Goal: Register for event/course: Sign up to attend an event or enroll in a course

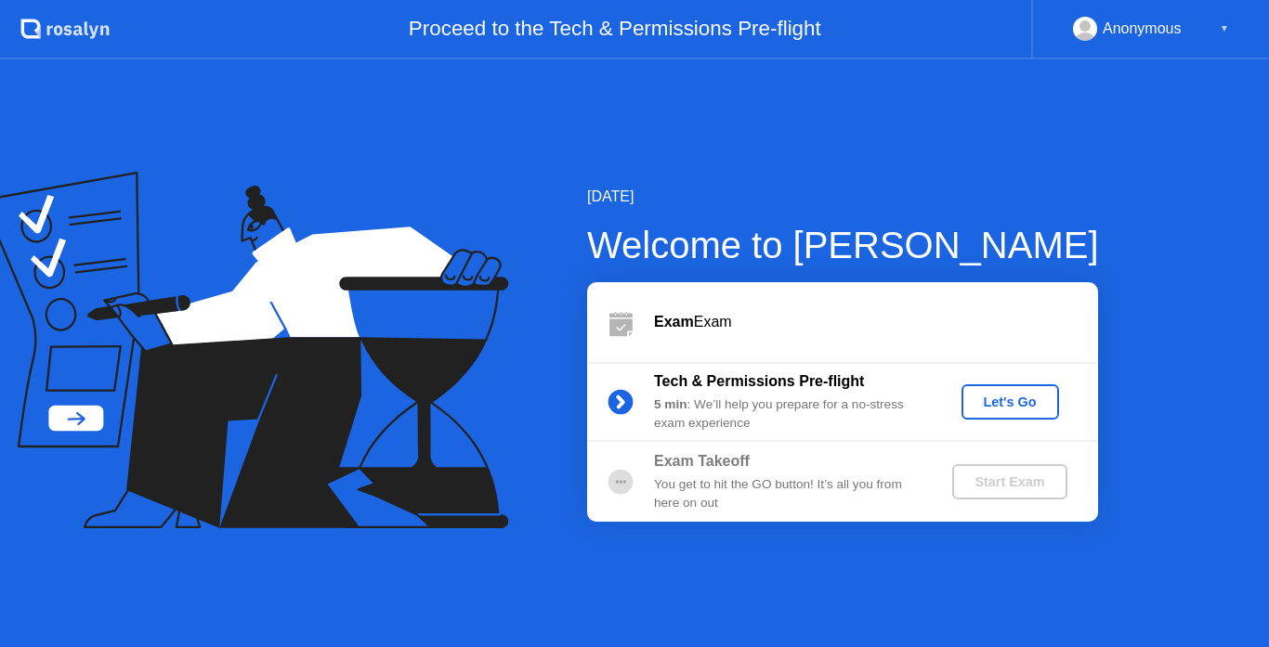
click at [1016, 402] on div "Let's Go" at bounding box center [1010, 402] width 83 height 15
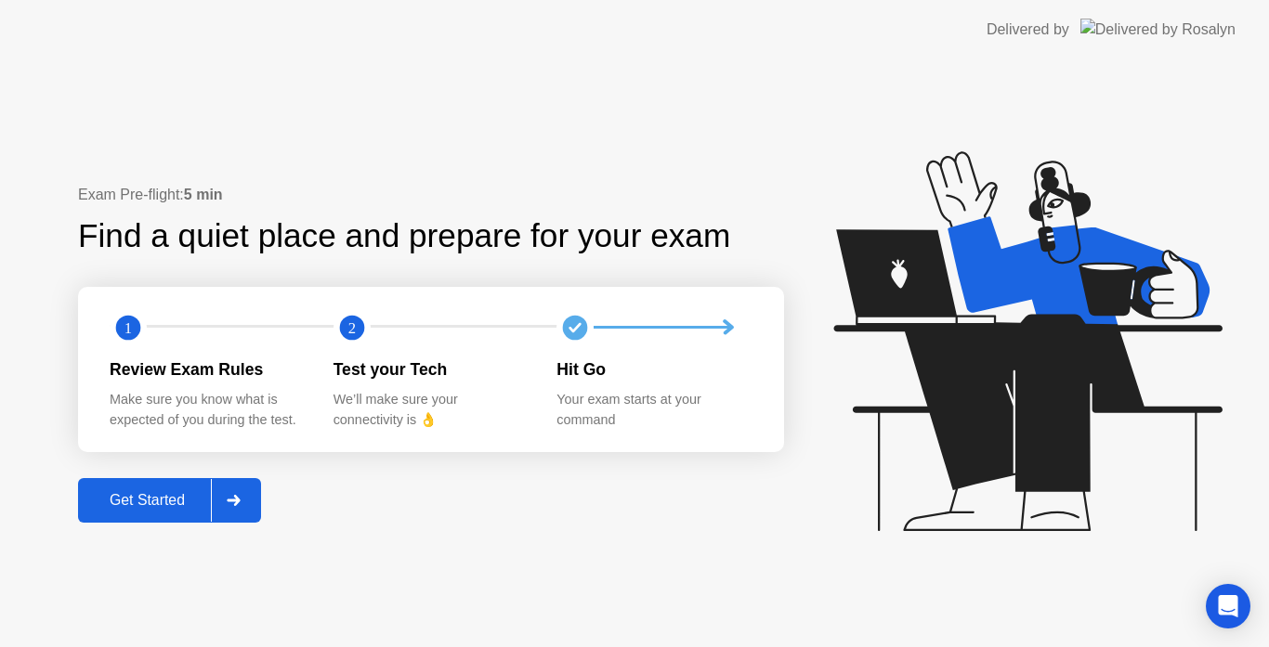
click at [131, 509] on div "Get Started" at bounding box center [147, 500] width 127 height 17
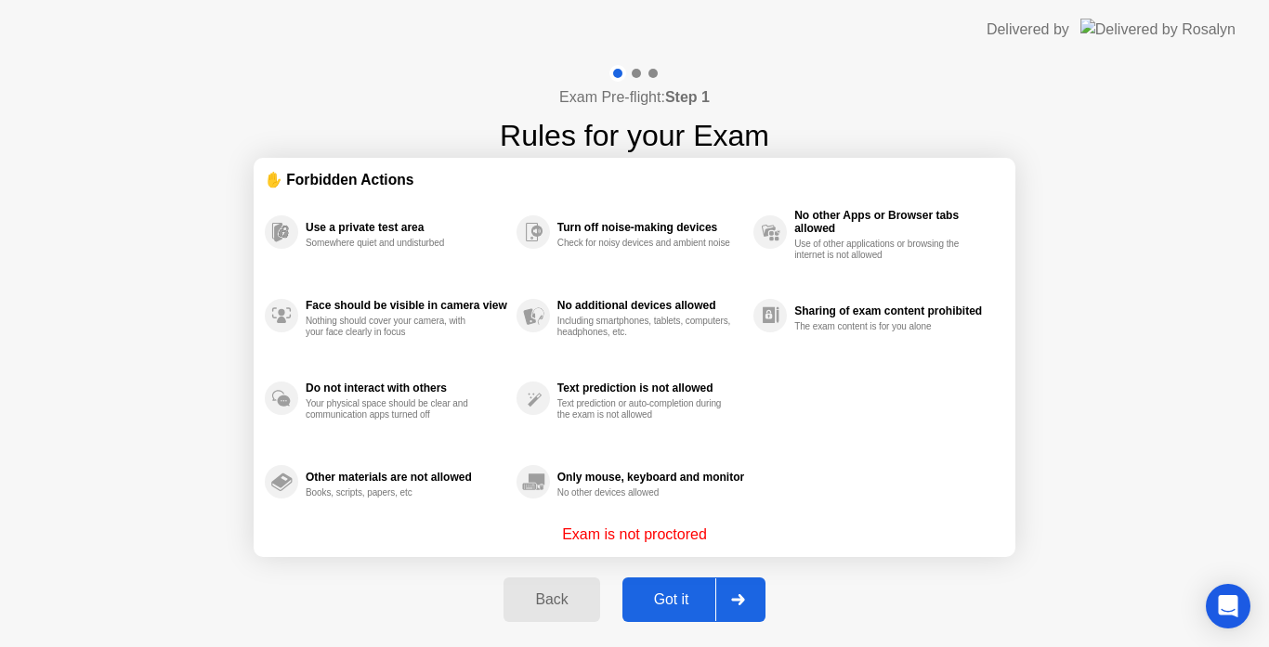
click at [685, 608] on div "Got it" at bounding box center [671, 600] width 87 height 17
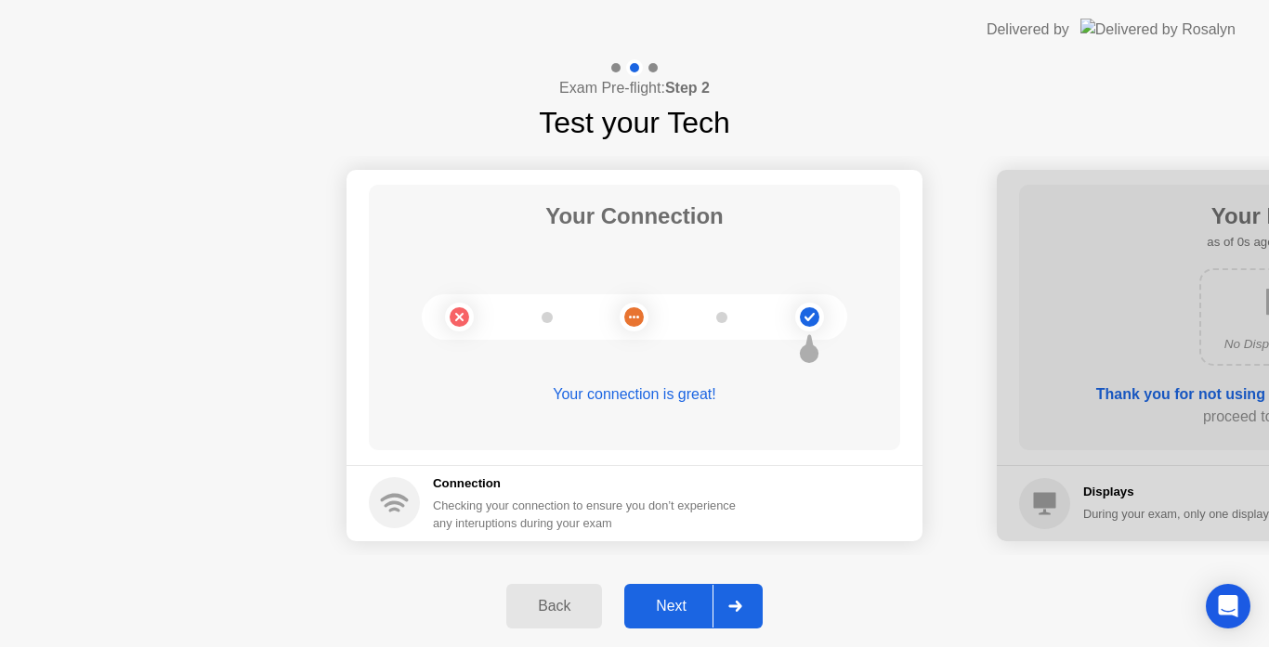
click at [685, 608] on div "Next" at bounding box center [671, 606] width 83 height 17
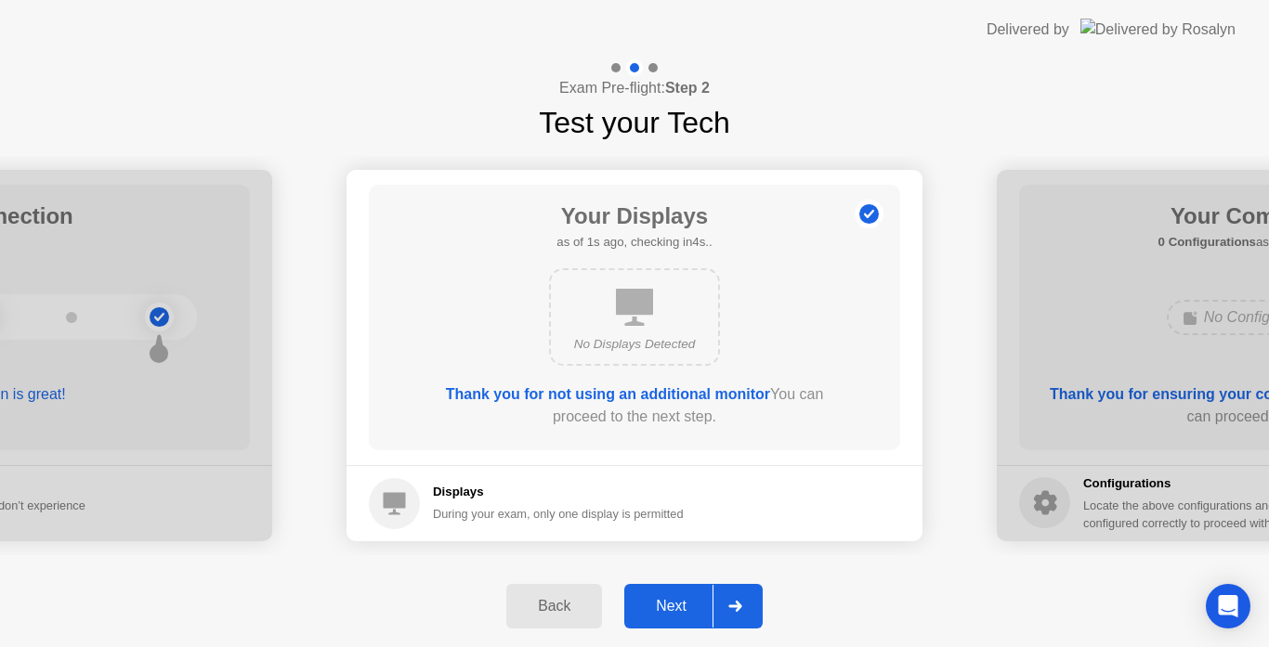
click at [685, 608] on div "Next" at bounding box center [671, 606] width 83 height 17
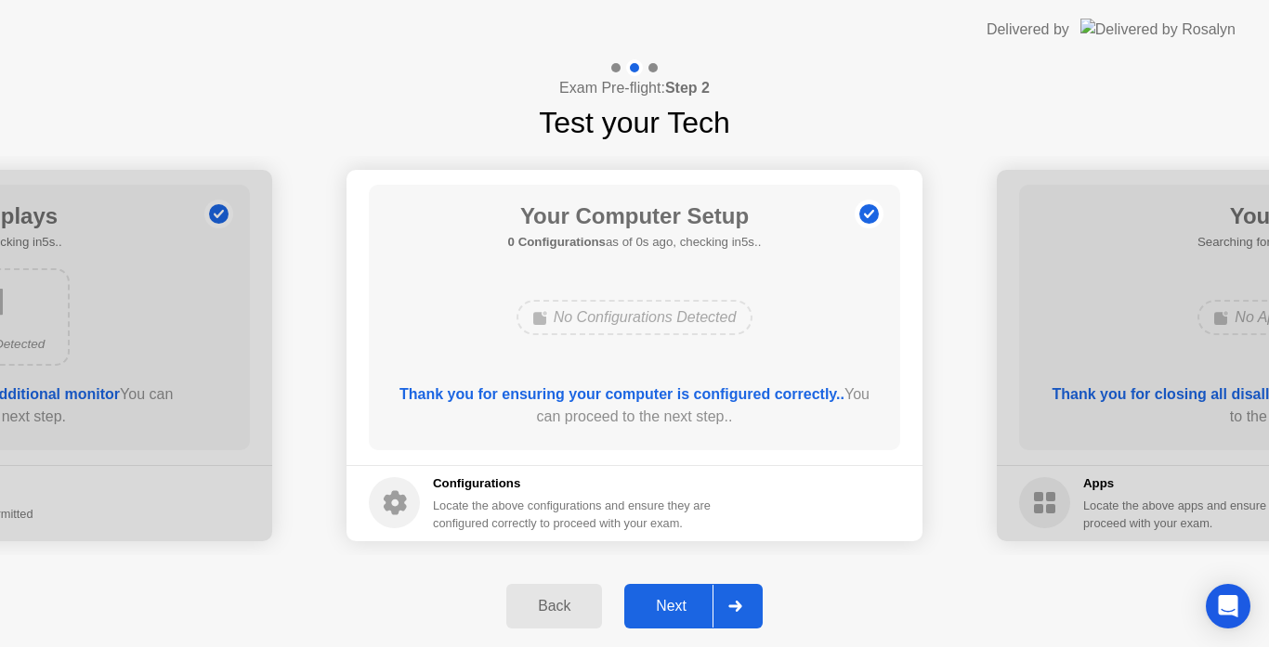
click at [685, 608] on div "Next" at bounding box center [671, 606] width 83 height 17
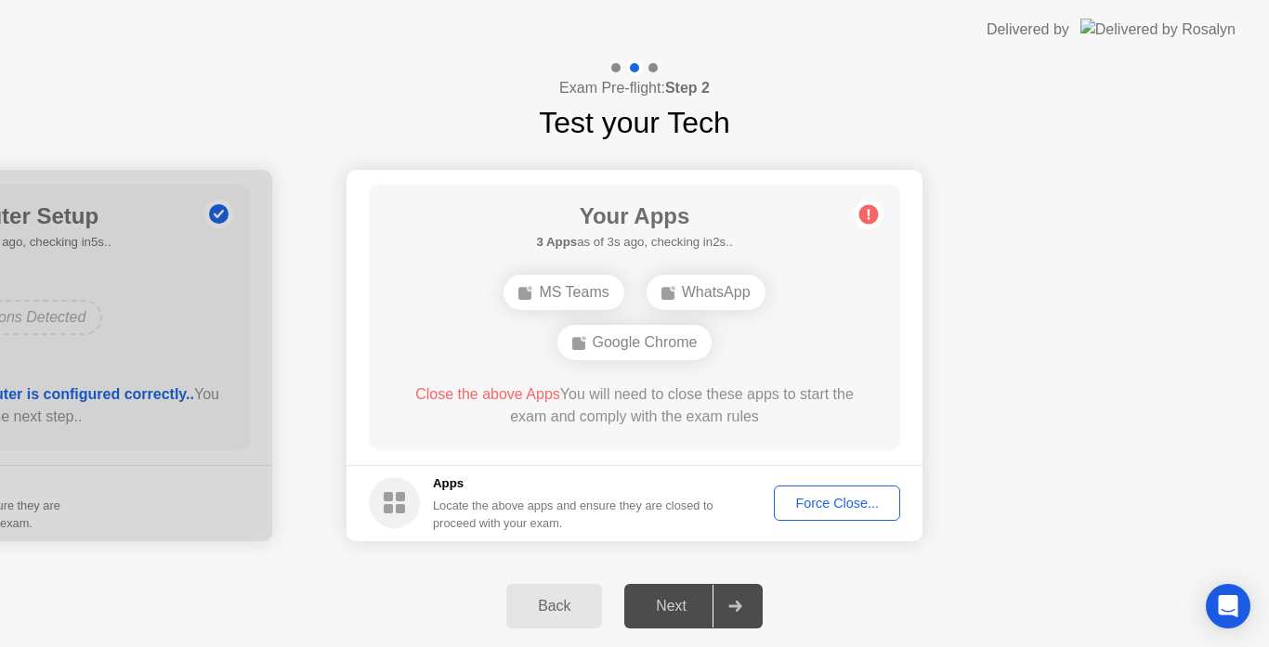
click at [795, 498] on div "Force Close..." at bounding box center [836, 503] width 113 height 15
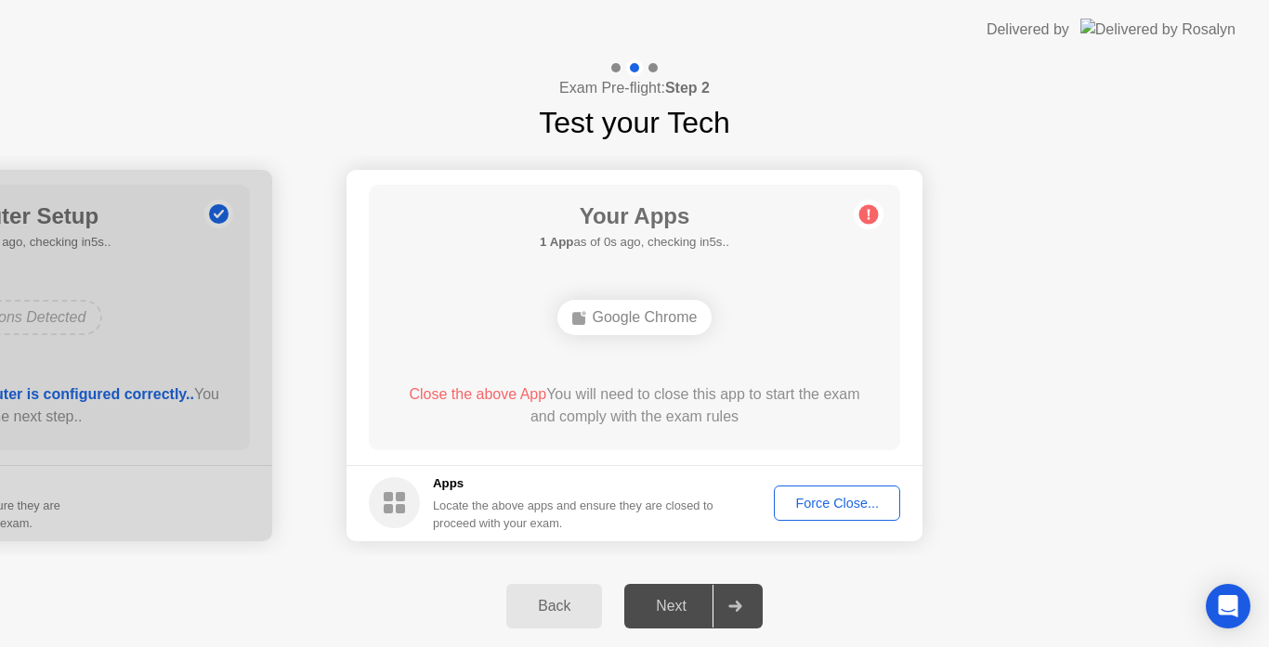
click at [676, 425] on div "Close the above App You will need to close this app to start the exam and compl…" at bounding box center [635, 406] width 478 height 45
click at [829, 496] on div "Force Close..." at bounding box center [836, 503] width 113 height 15
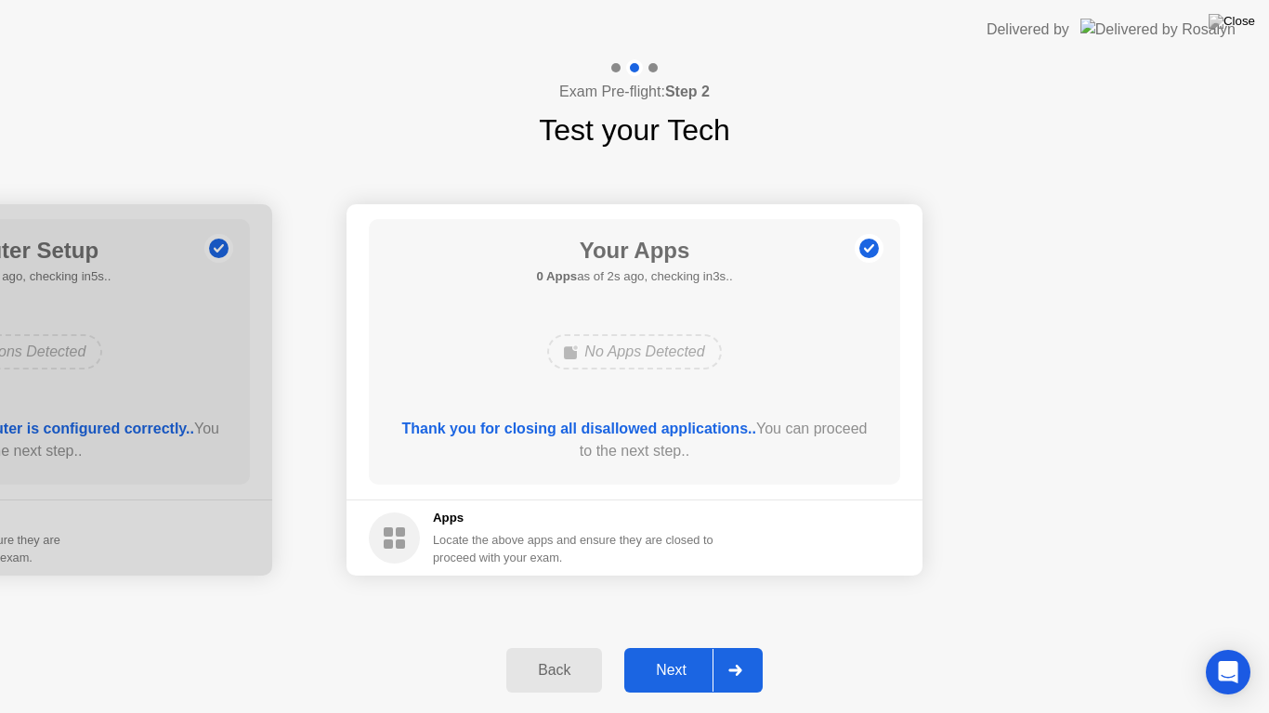
click at [673, 647] on div "Next" at bounding box center [671, 670] width 83 height 17
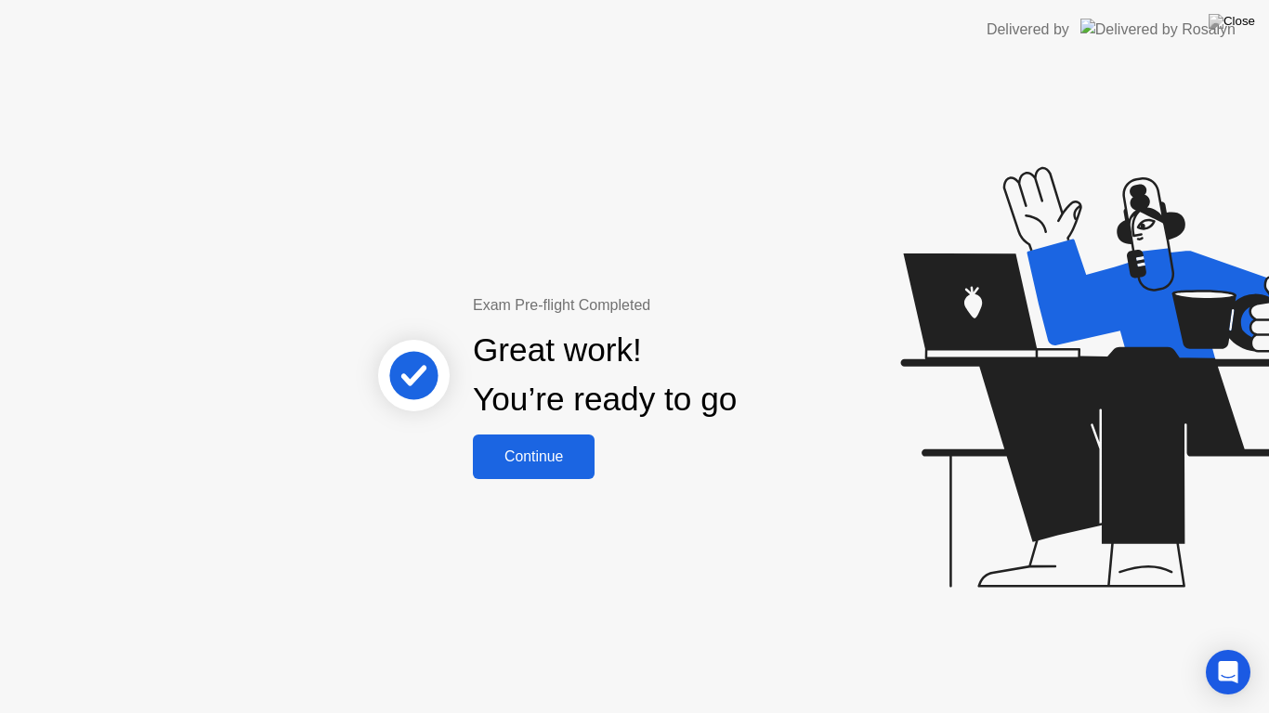
click at [536, 473] on button "Continue" at bounding box center [534, 457] width 122 height 45
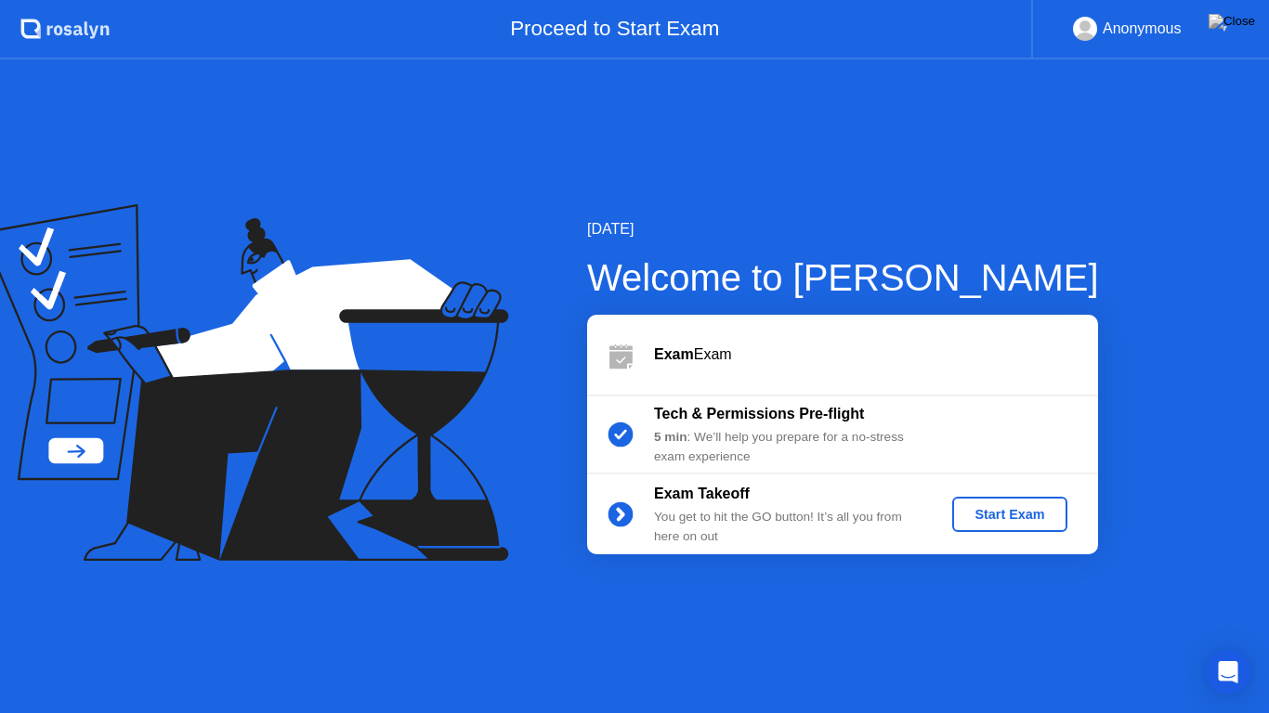
click at [972, 510] on div "Start Exam" at bounding box center [1009, 514] width 99 height 15
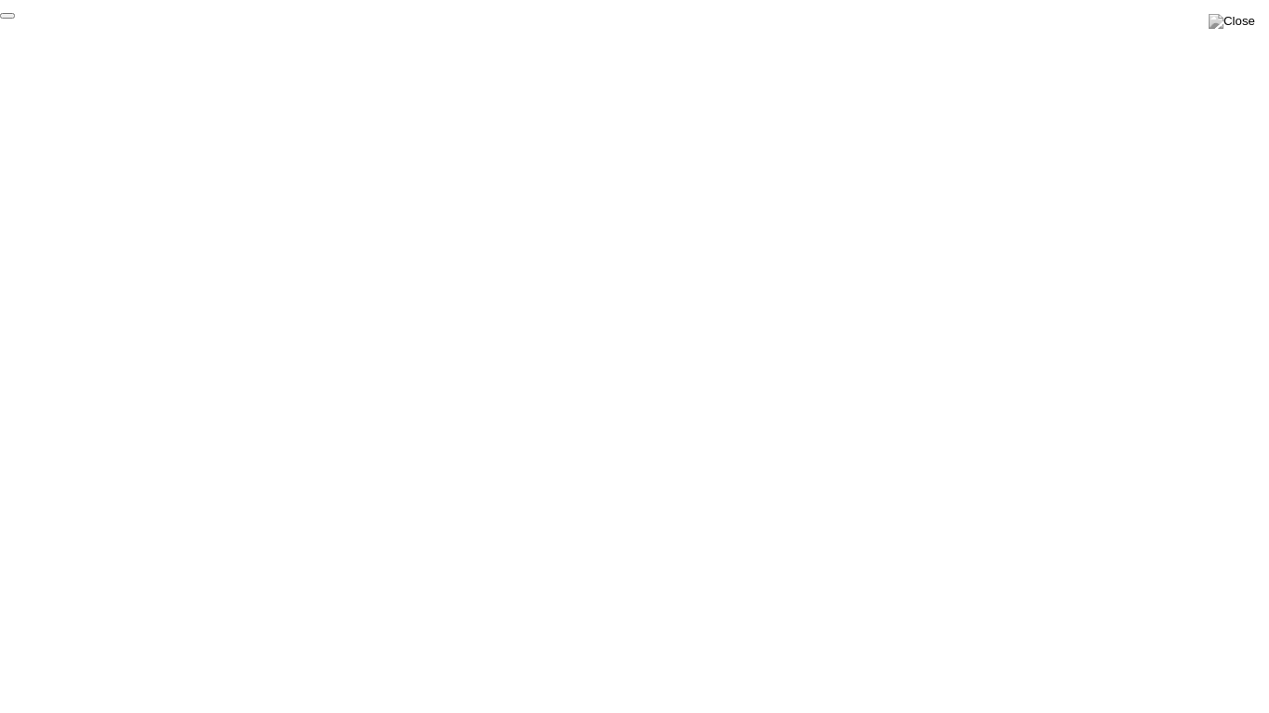
click div "End Proctoring Session"
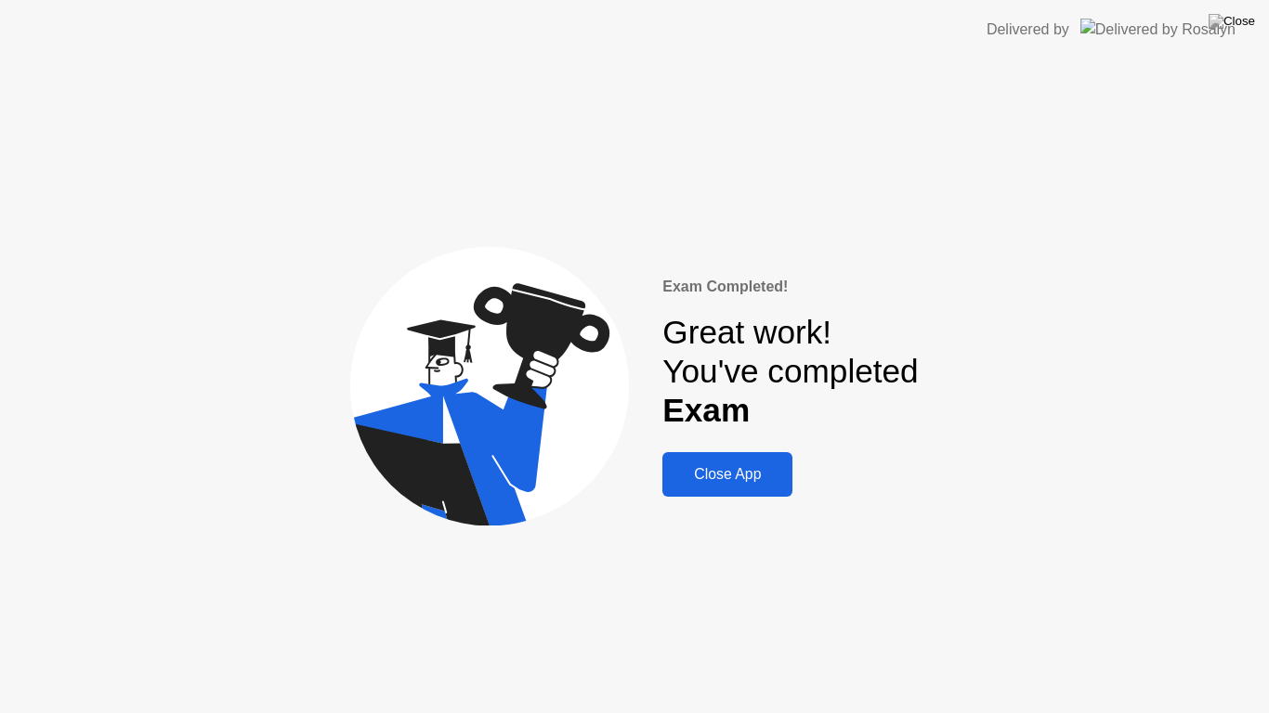
click at [723, 467] on div "Close App" at bounding box center [727, 474] width 119 height 17
